Goal: Obtain resource: Download file/media

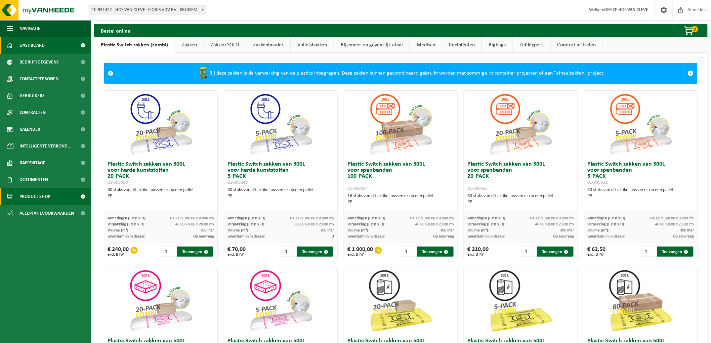
click at [42, 42] on span "Dashboard" at bounding box center [31, 45] width 25 height 17
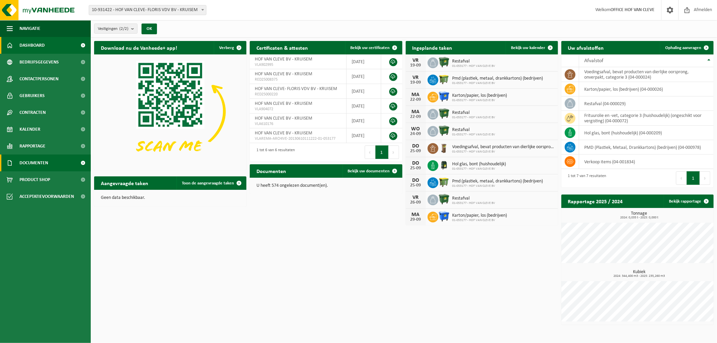
click at [46, 161] on span "Documenten" at bounding box center [33, 163] width 29 height 17
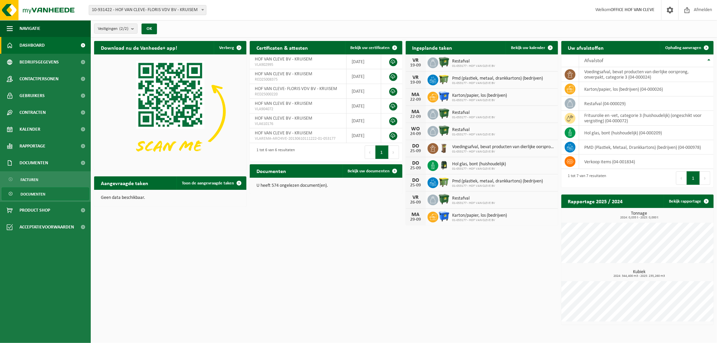
click at [35, 195] on span "Documenten" at bounding box center [33, 194] width 25 height 13
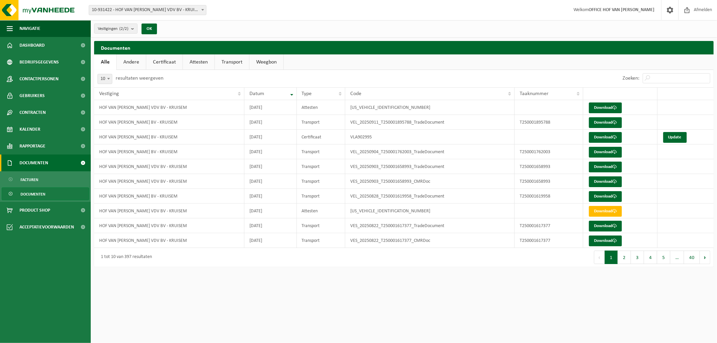
click at [31, 162] on span "Documenten" at bounding box center [33, 163] width 29 height 17
click at [44, 164] on span "Documenten" at bounding box center [33, 163] width 29 height 17
click at [231, 65] on link "Transport" at bounding box center [232, 61] width 34 height 15
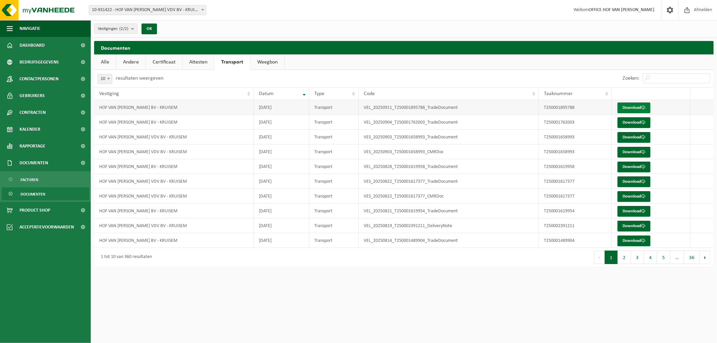
click at [633, 106] on link "Download" at bounding box center [634, 108] width 33 height 11
click at [643, 121] on span at bounding box center [643, 122] width 4 height 4
click at [193, 63] on link "Attesten" at bounding box center [199, 61] width 32 height 15
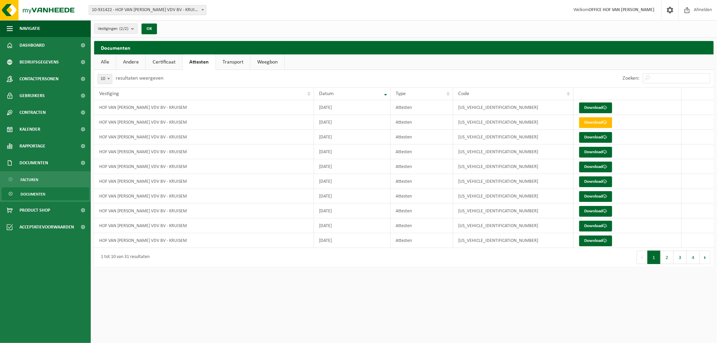
click at [164, 67] on link "Certificaat" at bounding box center [164, 61] width 36 height 15
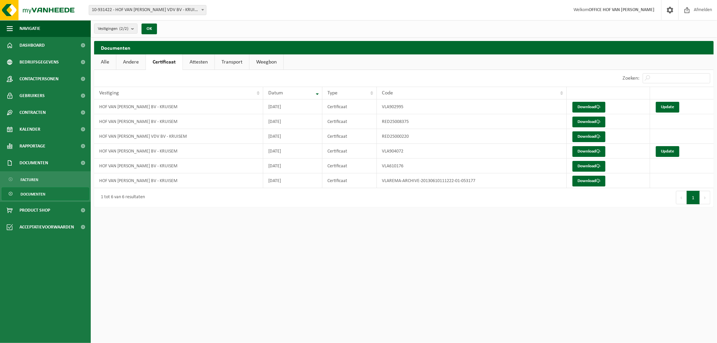
click at [124, 66] on link "Andere" at bounding box center [130, 61] width 29 height 15
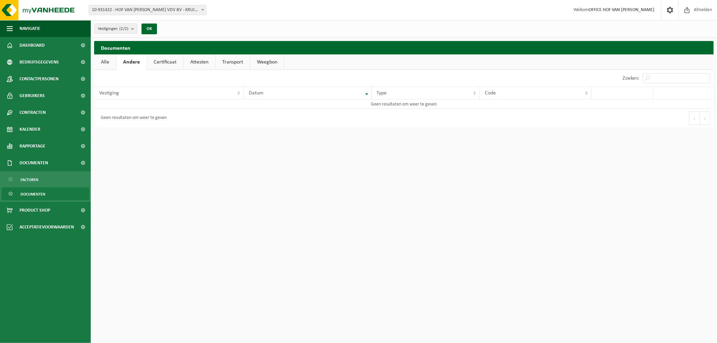
click at [110, 65] on link "Alle" at bounding box center [105, 61] width 22 height 15
